Goal: Task Accomplishment & Management: Manage account settings

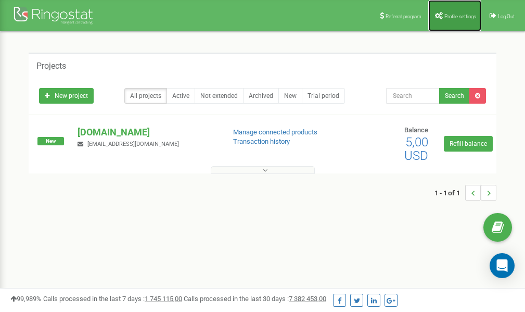
click at [451, 15] on span "Profile settings" at bounding box center [461, 17] width 32 height 6
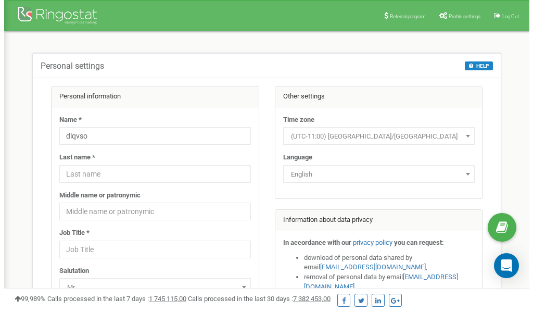
scroll to position [52, 0]
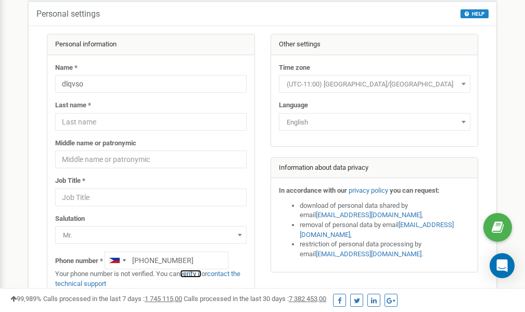
click at [197, 273] on link "verify it" at bounding box center [190, 274] width 21 height 8
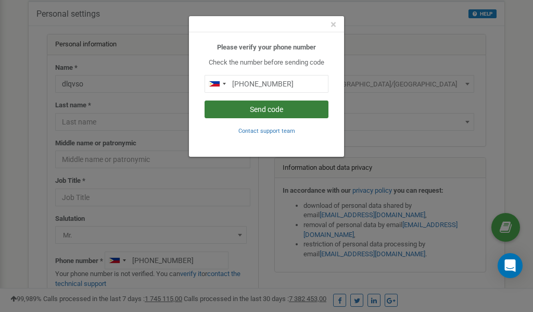
click at [260, 110] on button "Send code" at bounding box center [267, 110] width 124 height 18
